Goal: Information Seeking & Learning: Understand process/instructions

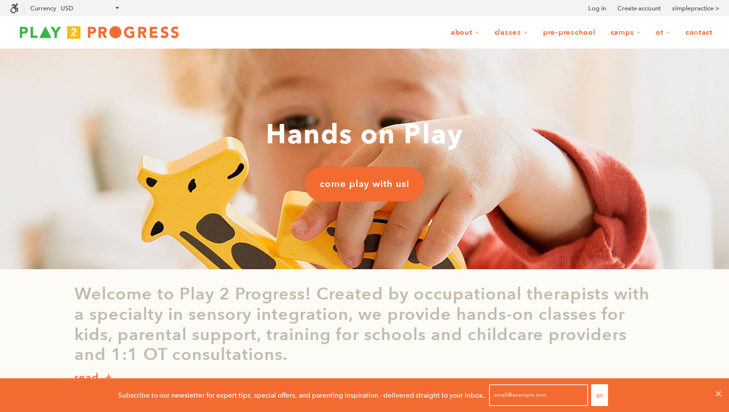
scroll to position [0, 0]
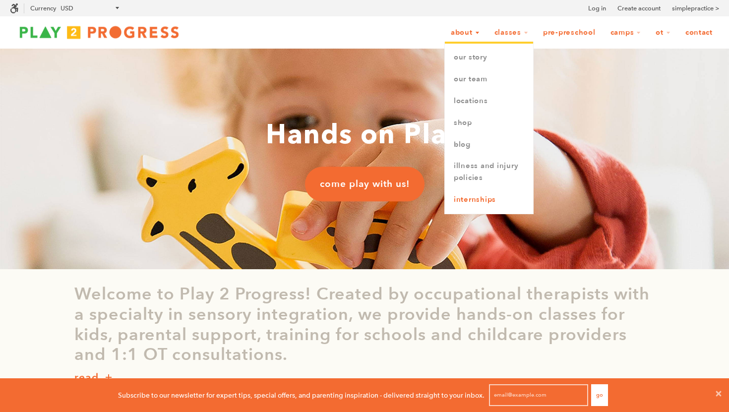
click at [487, 200] on link "Internships" at bounding box center [489, 200] width 88 height 22
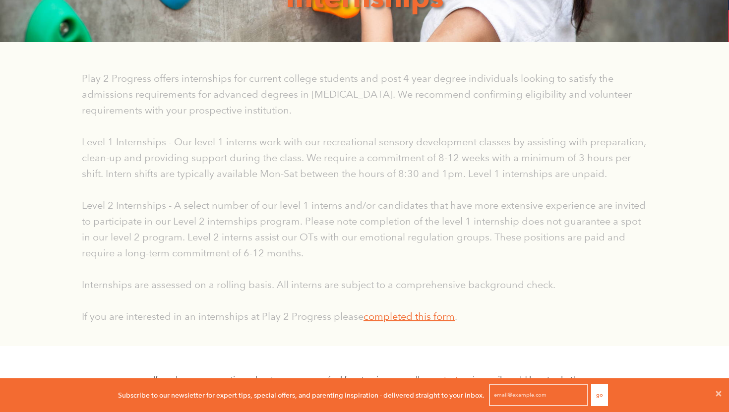
scroll to position [201, 0]
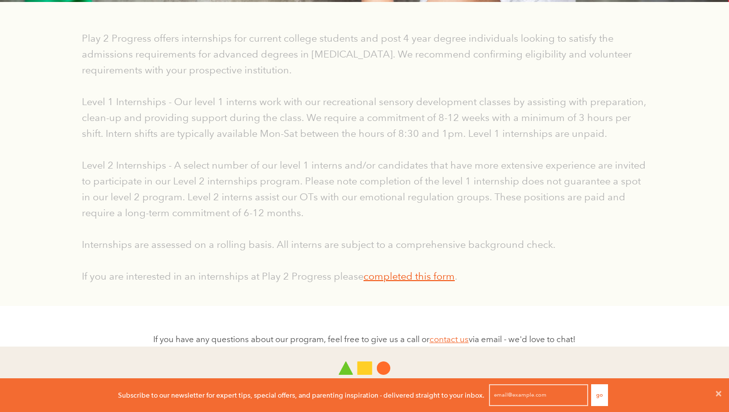
click at [424, 275] on link "completed this form" at bounding box center [409, 276] width 91 height 12
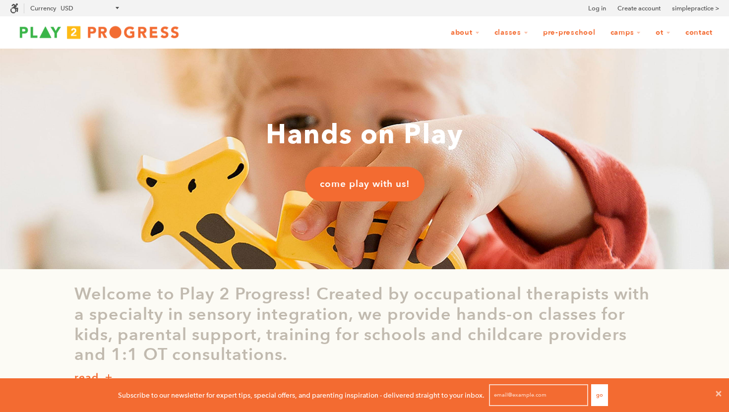
scroll to position [0, 0]
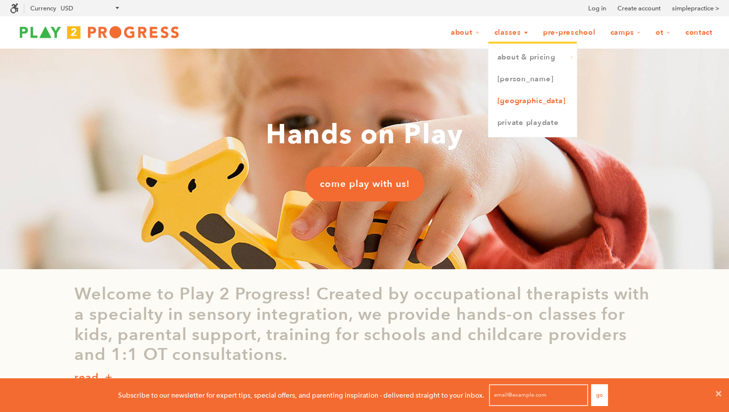
click at [512, 103] on link "[GEOGRAPHIC_DATA]" at bounding box center [533, 101] width 88 height 22
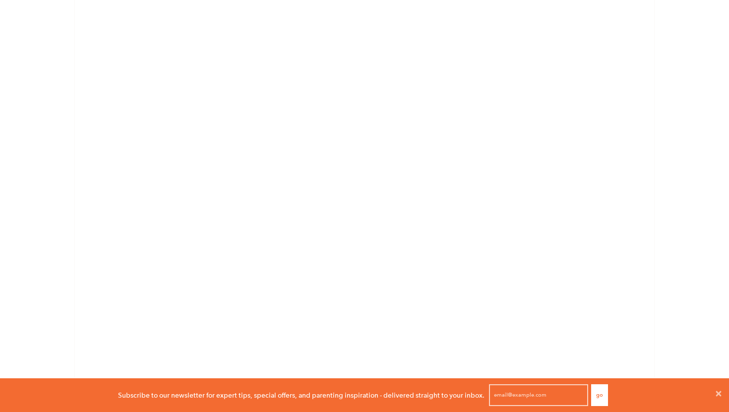
scroll to position [2275, 0]
